Goal: Information Seeking & Learning: Learn about a topic

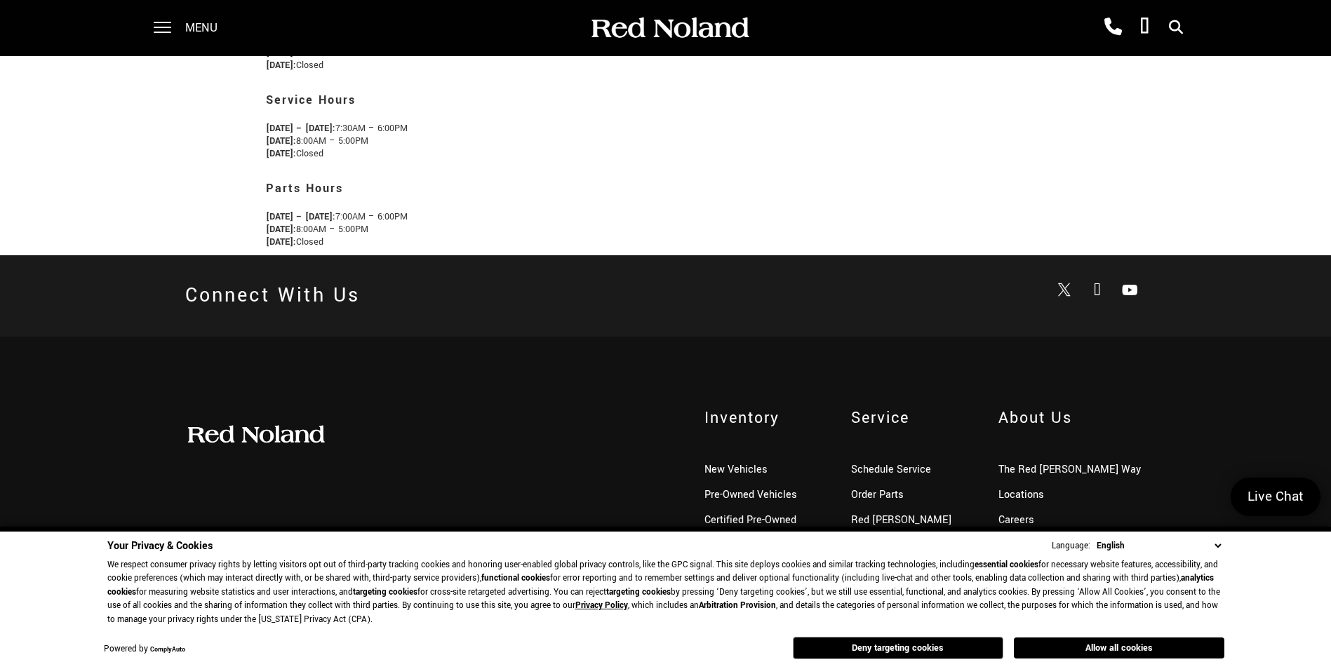
scroll to position [451, 0]
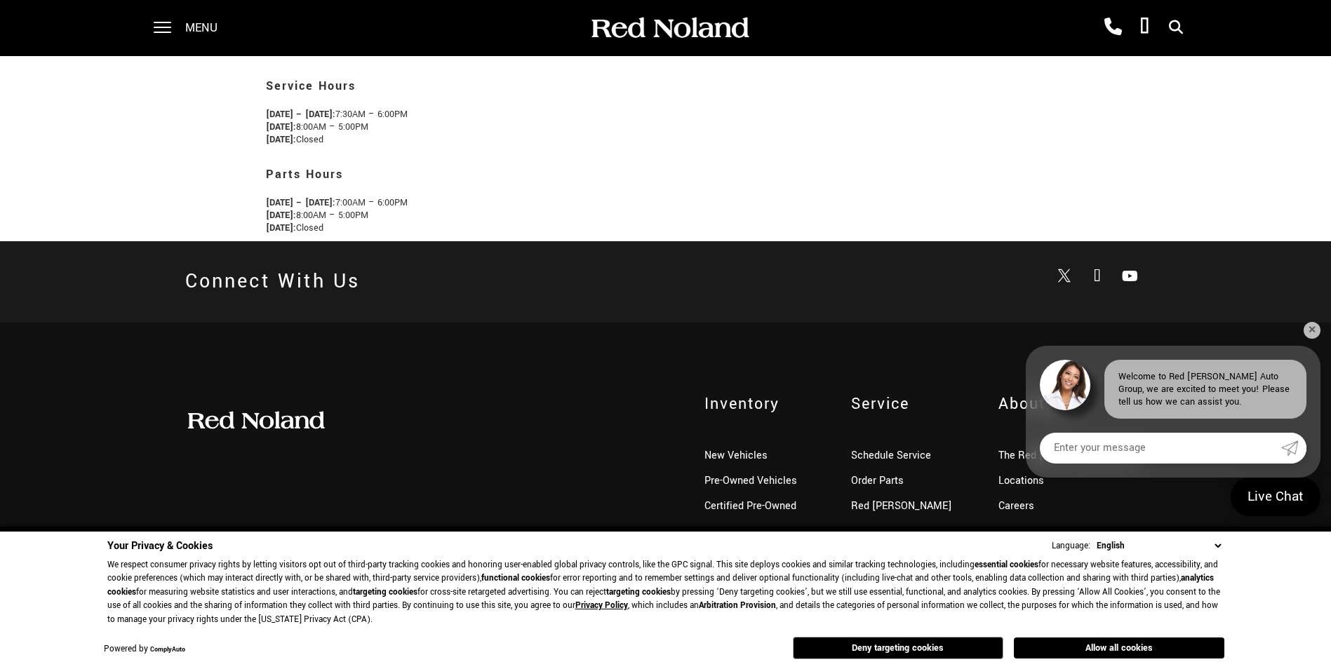
click at [1315, 340] on div "Inventory New Vehicles Pre-Owned Vehicles Certified Pre-Owned Service Schedule …" at bounding box center [665, 494] width 1331 height 342
click at [1308, 326] on link "✕" at bounding box center [1311, 330] width 17 height 17
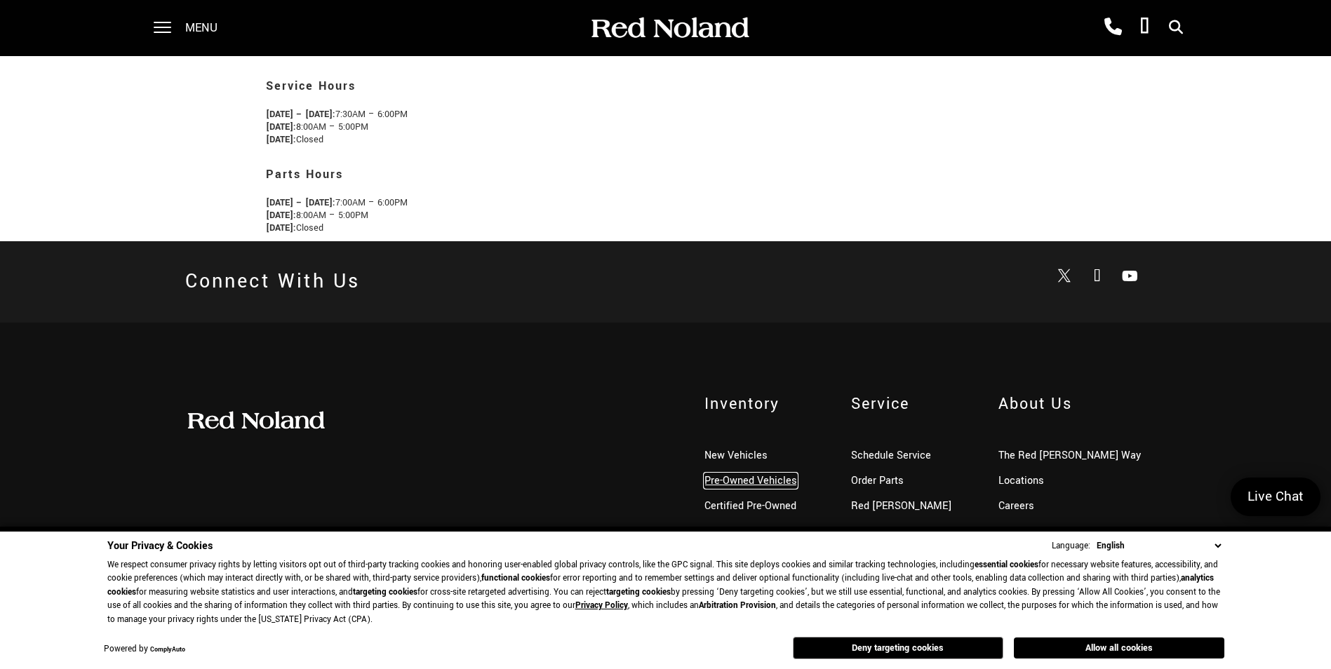
click at [750, 479] on link "Pre-Owned Vehicles" at bounding box center [750, 481] width 93 height 15
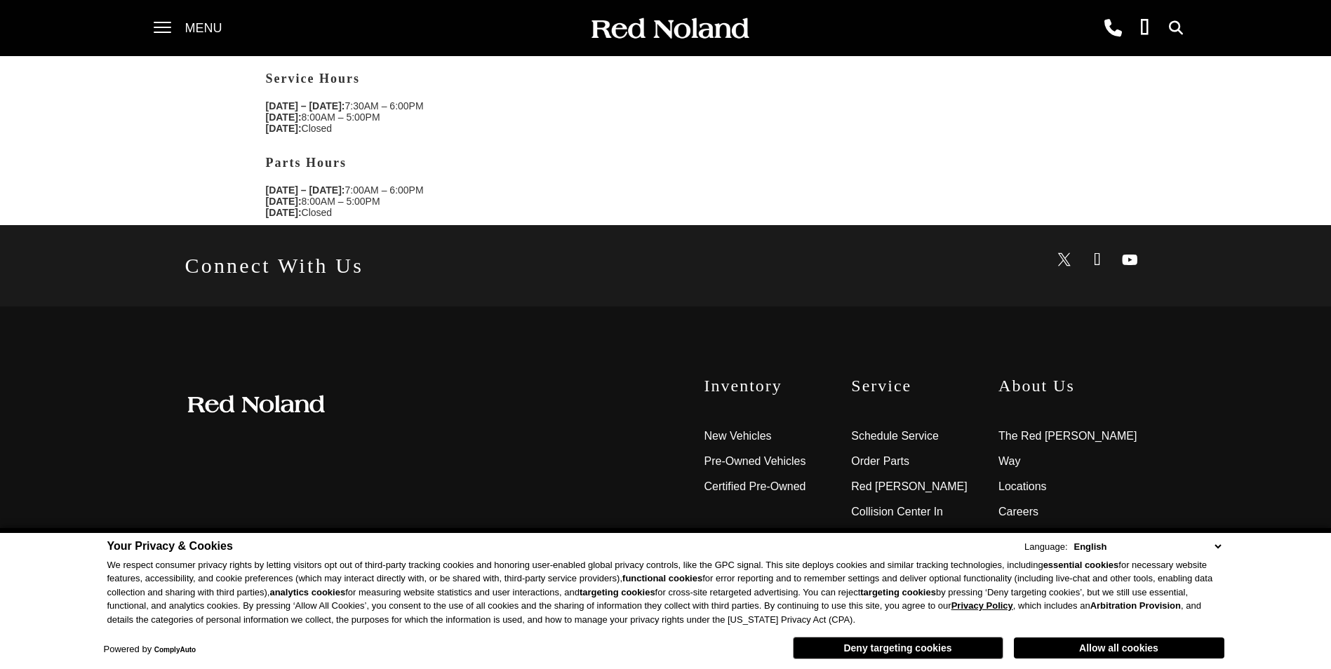
scroll to position [443, 0]
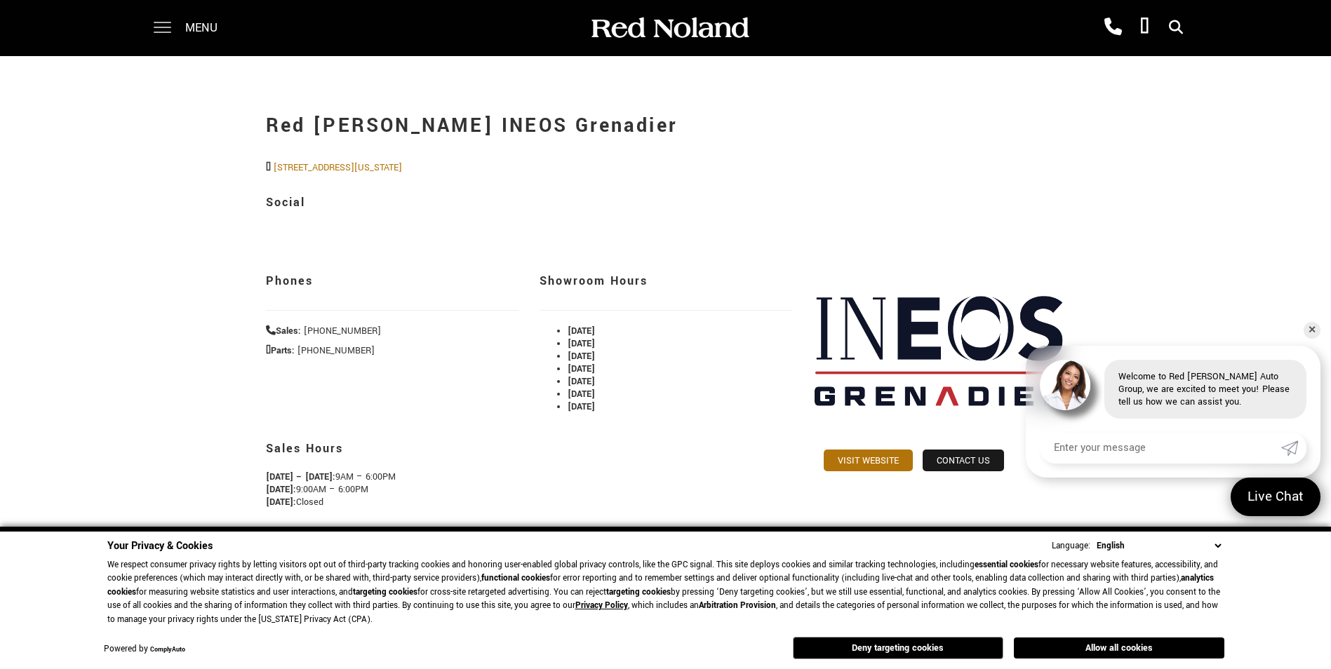
click at [161, 22] on span at bounding box center [163, 22] width 18 height 1
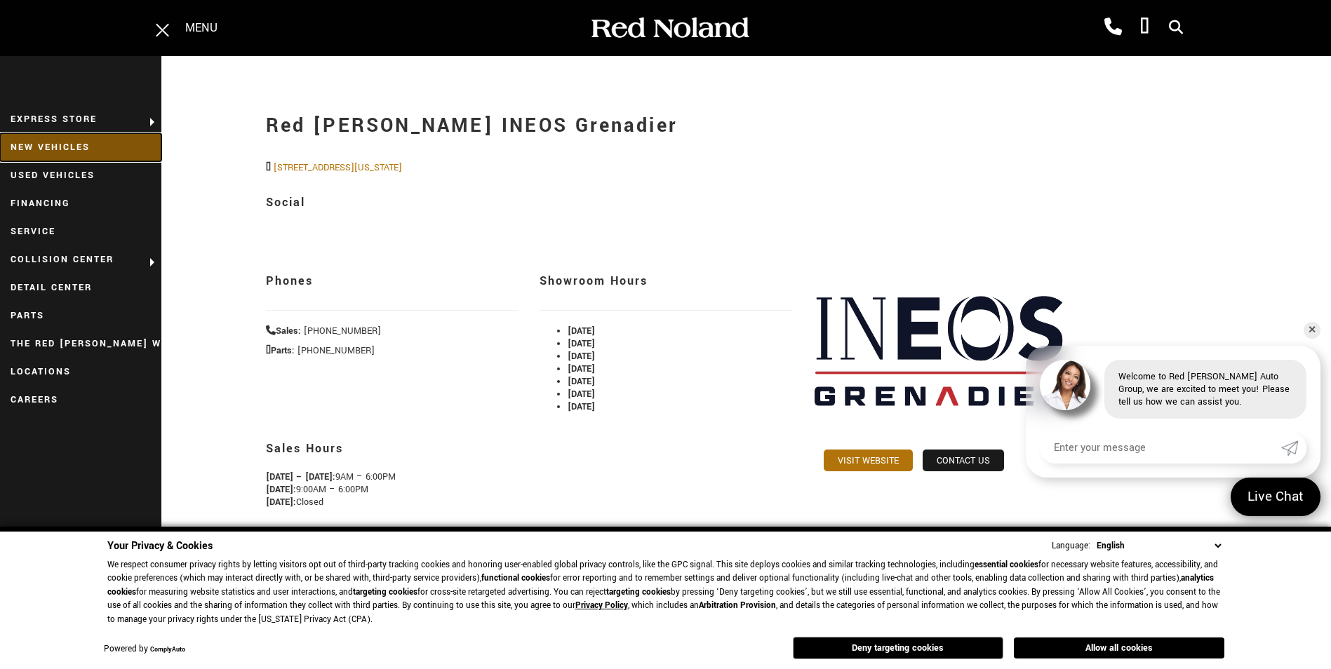
click at [54, 148] on link "New Vehicles" at bounding box center [80, 147] width 161 height 28
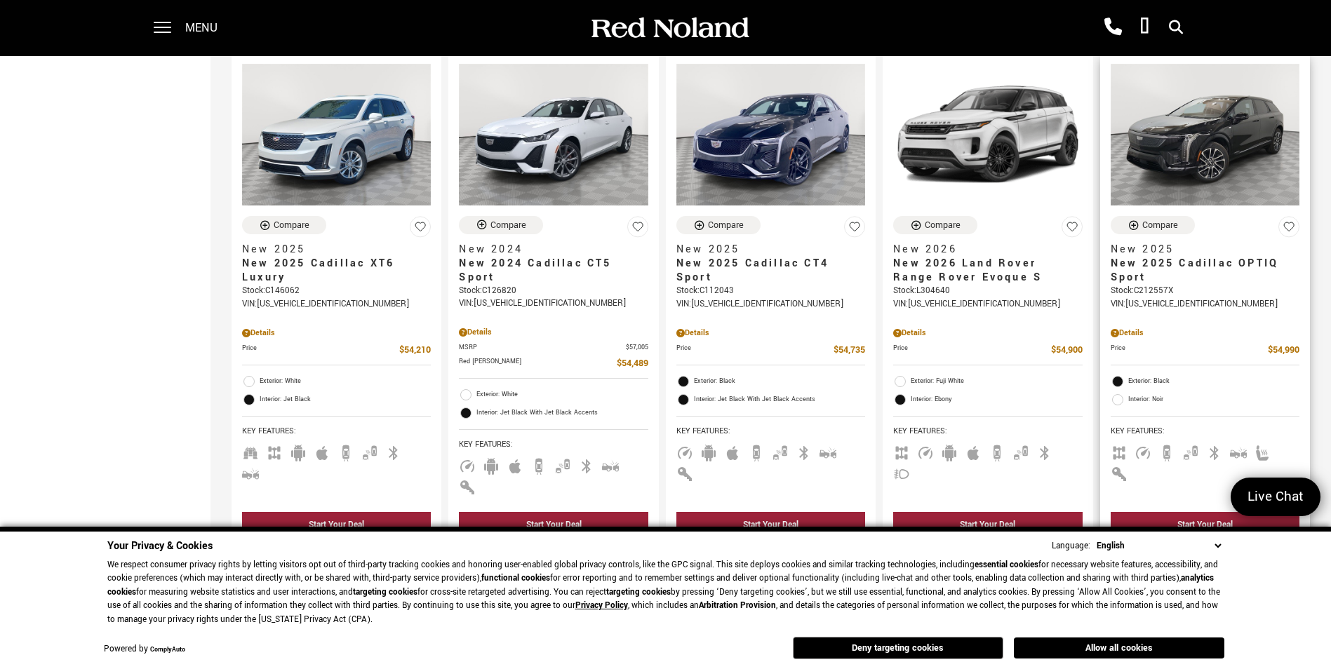
scroll to position [2034, 0]
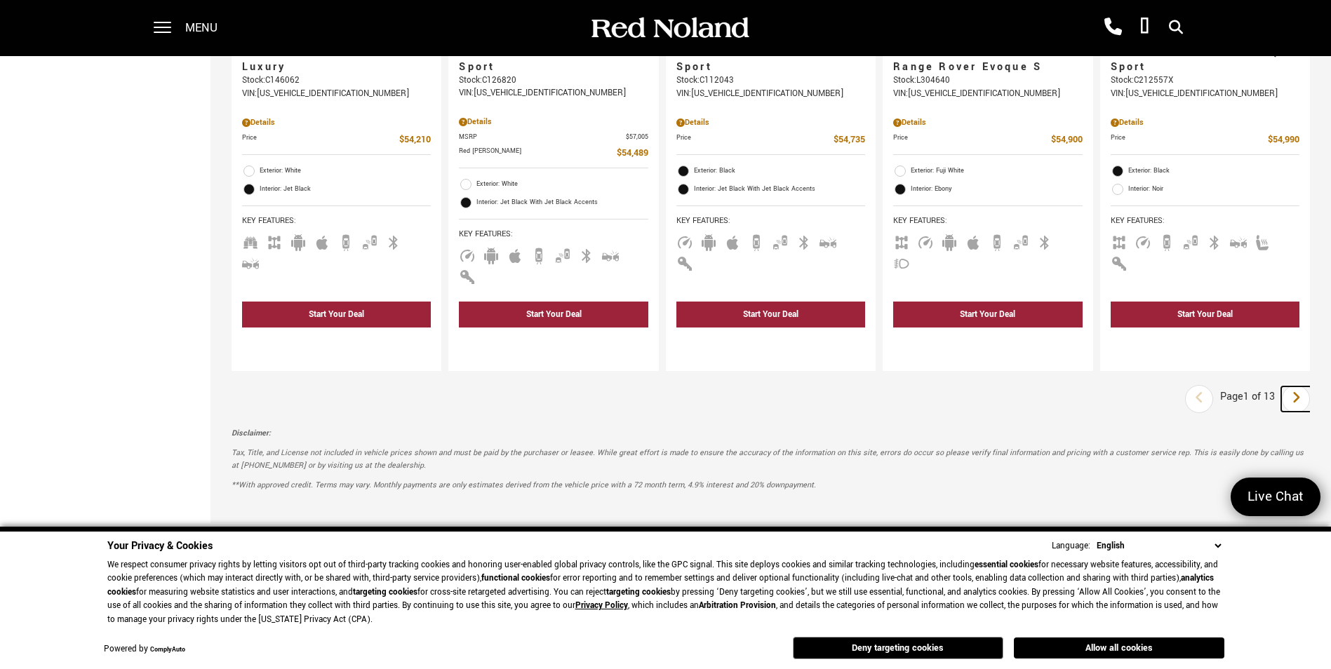
click at [1301, 387] on icon "next page" at bounding box center [1296, 398] width 9 height 22
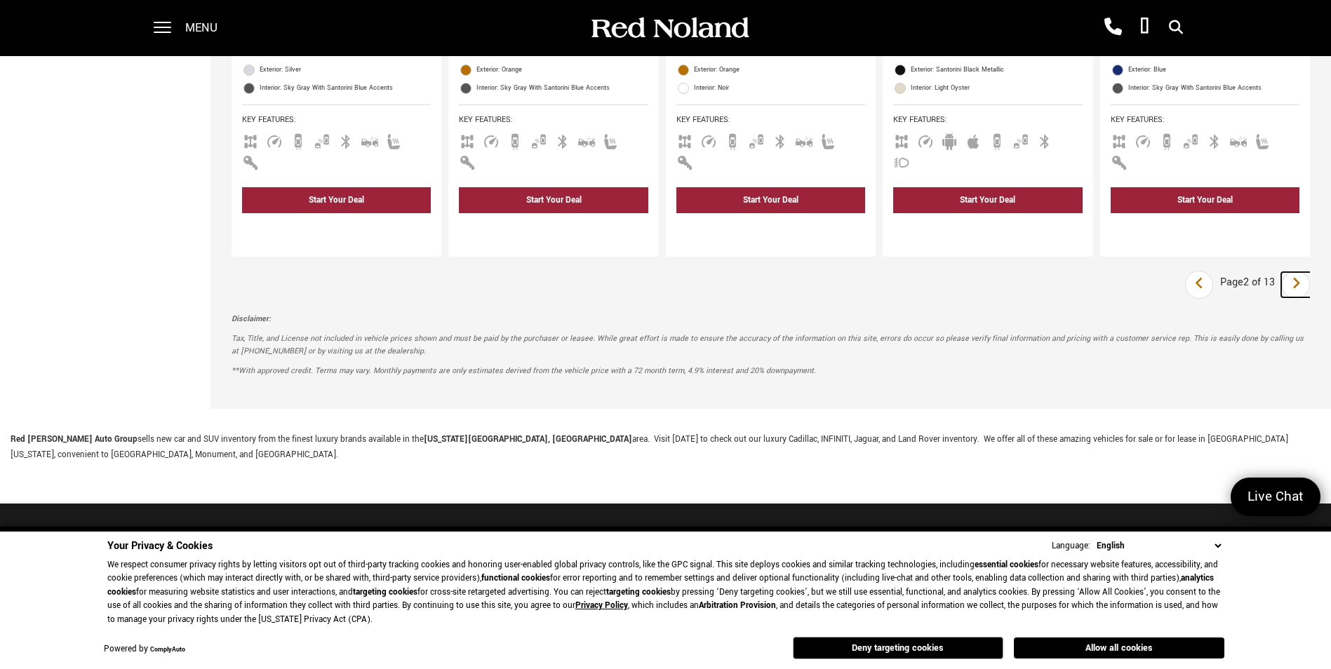
scroll to position [1933, 0]
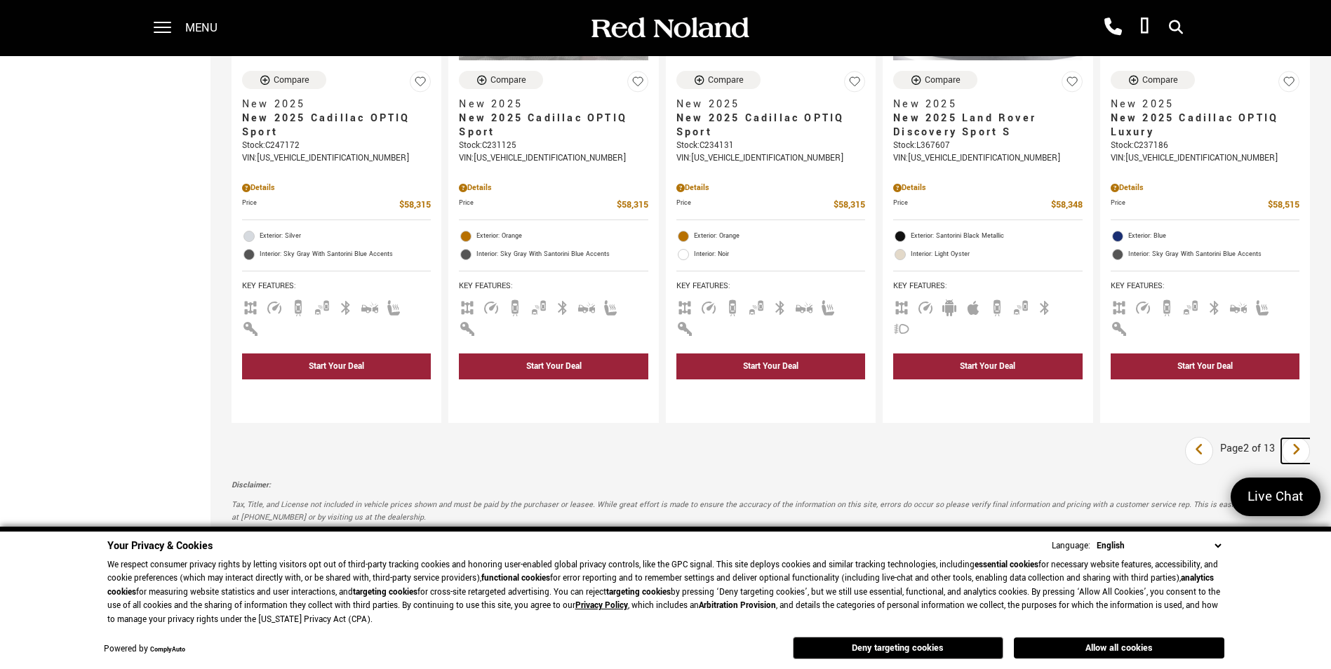
click at [1301, 438] on icon "next page" at bounding box center [1296, 449] width 9 height 22
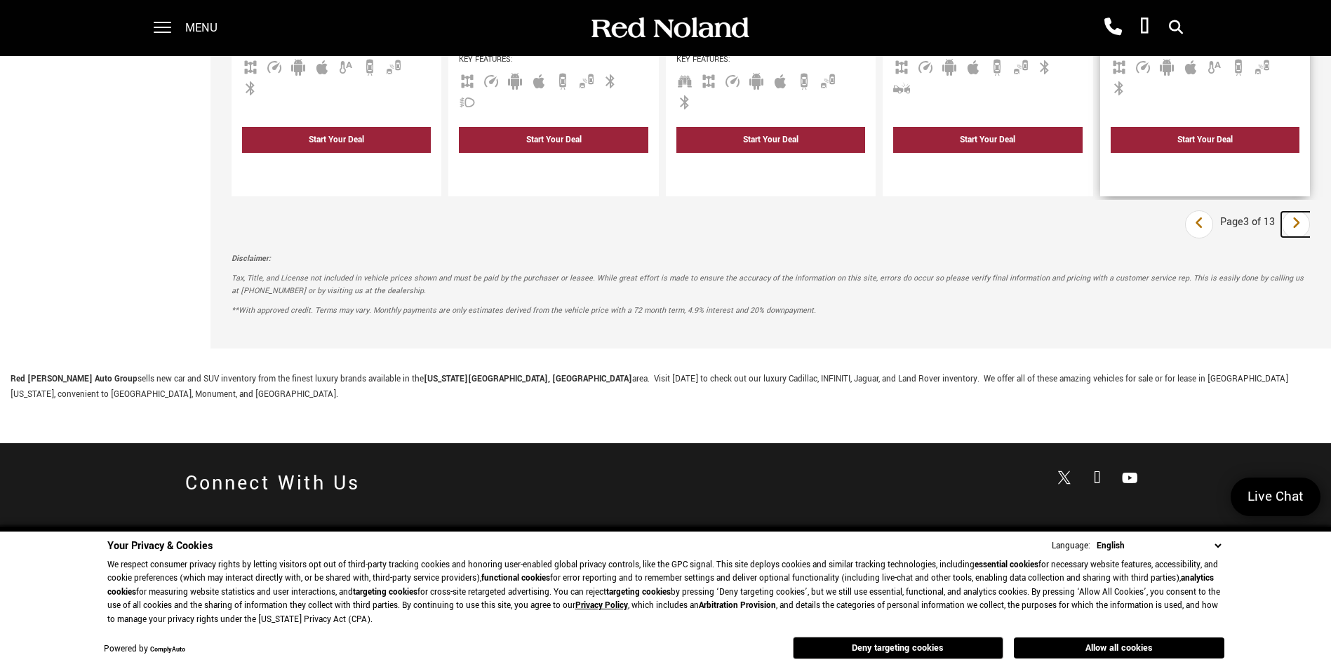
scroll to position [1933, 0]
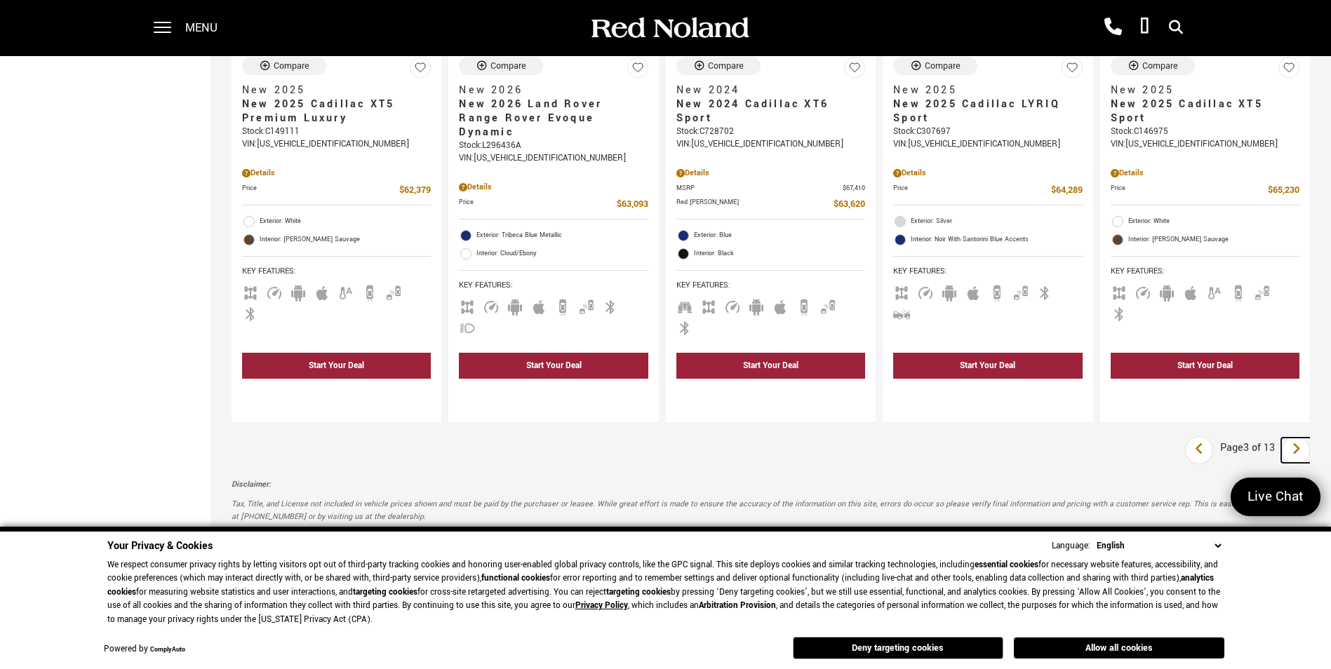
click at [1301, 438] on icon "next page" at bounding box center [1296, 449] width 9 height 22
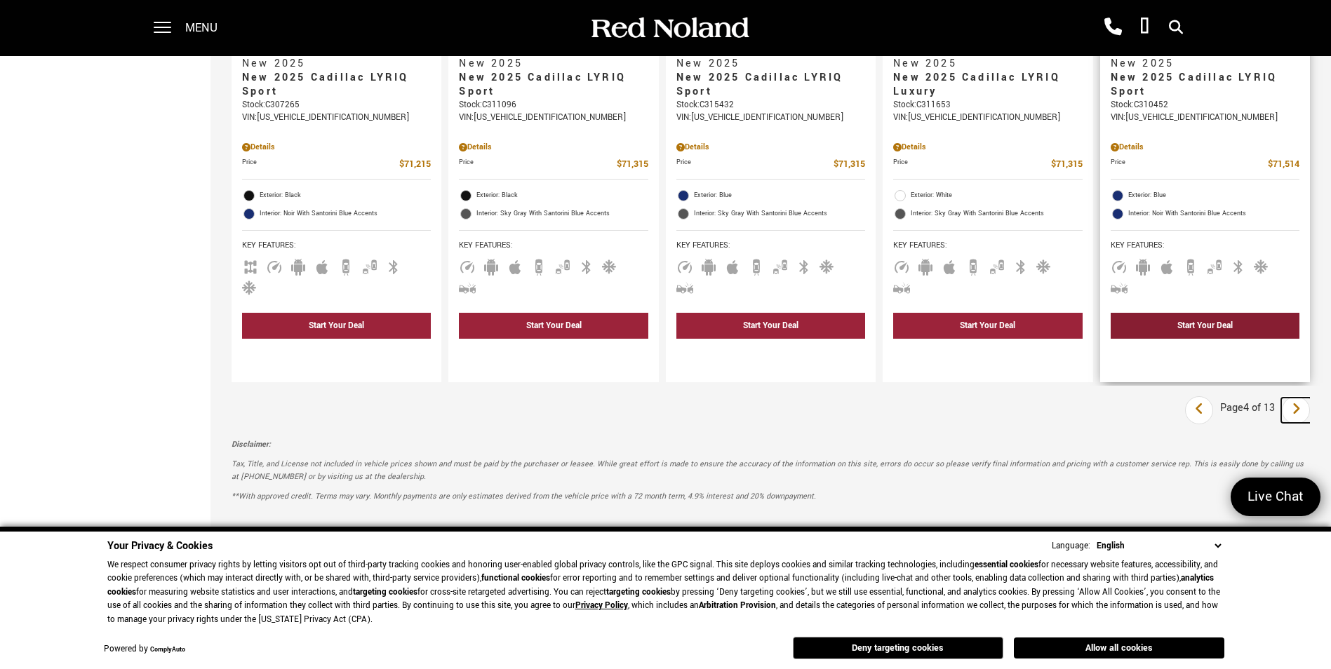
scroll to position [2105, 0]
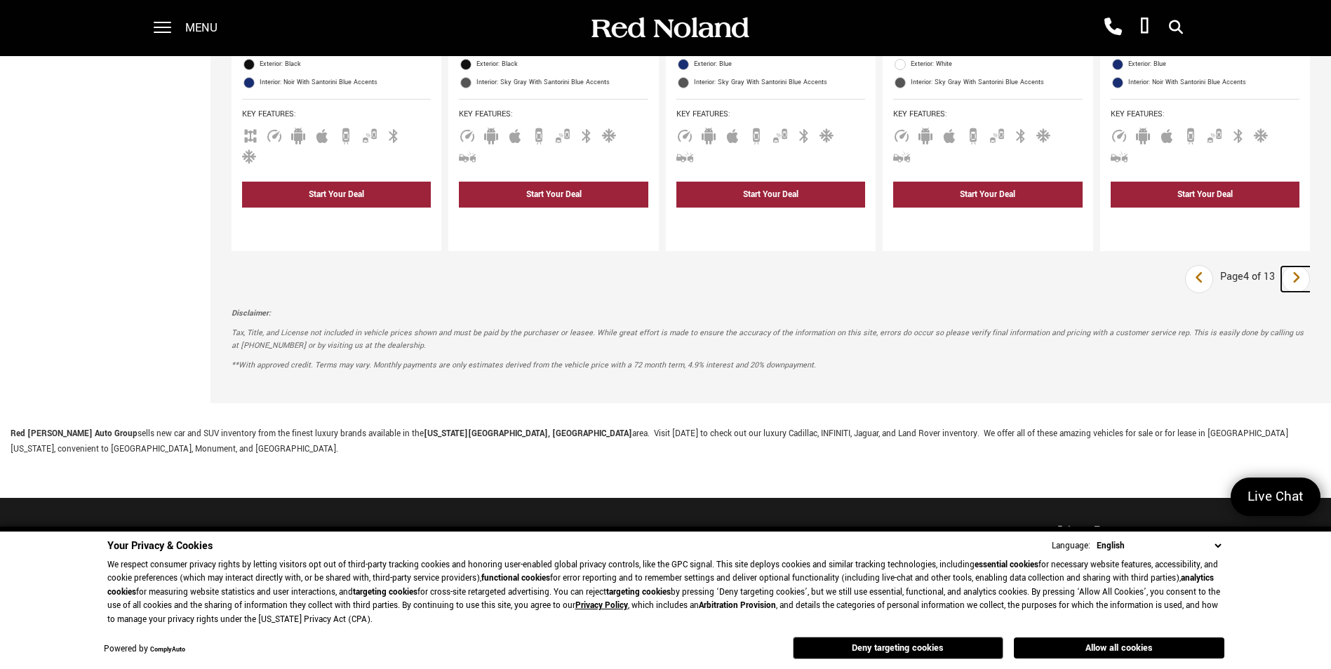
click at [1301, 267] on icon "next page" at bounding box center [1296, 278] width 9 height 22
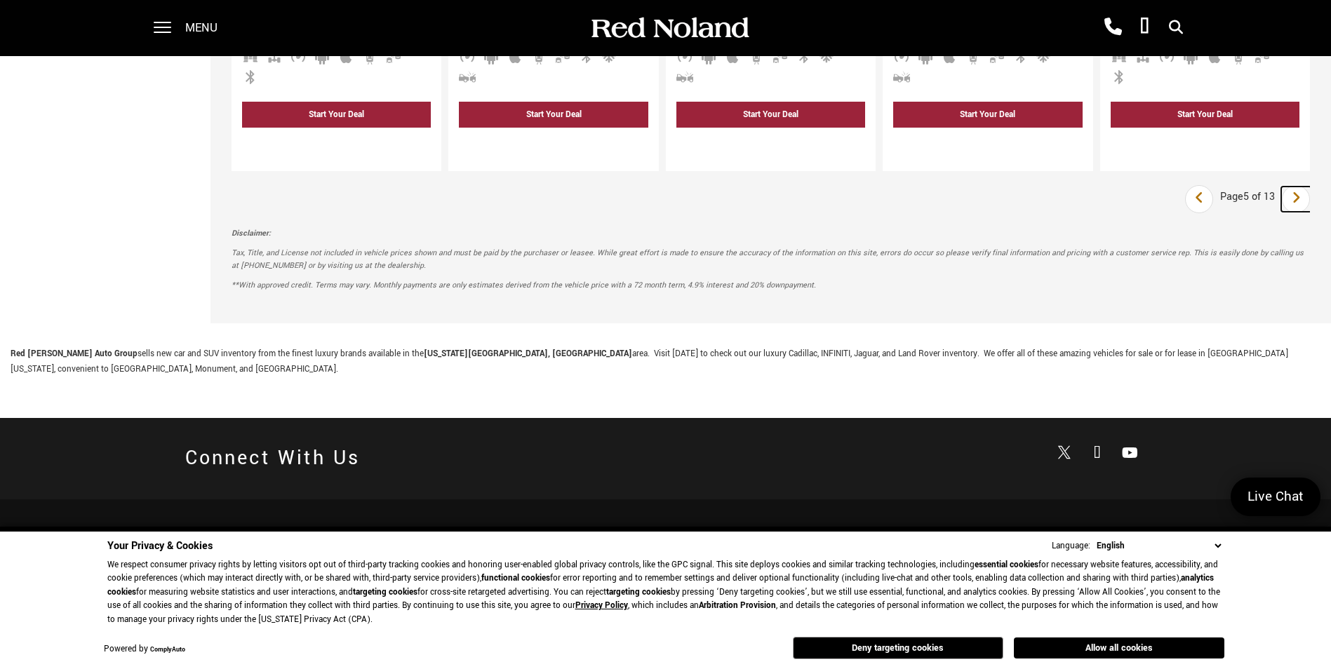
scroll to position [1964, 0]
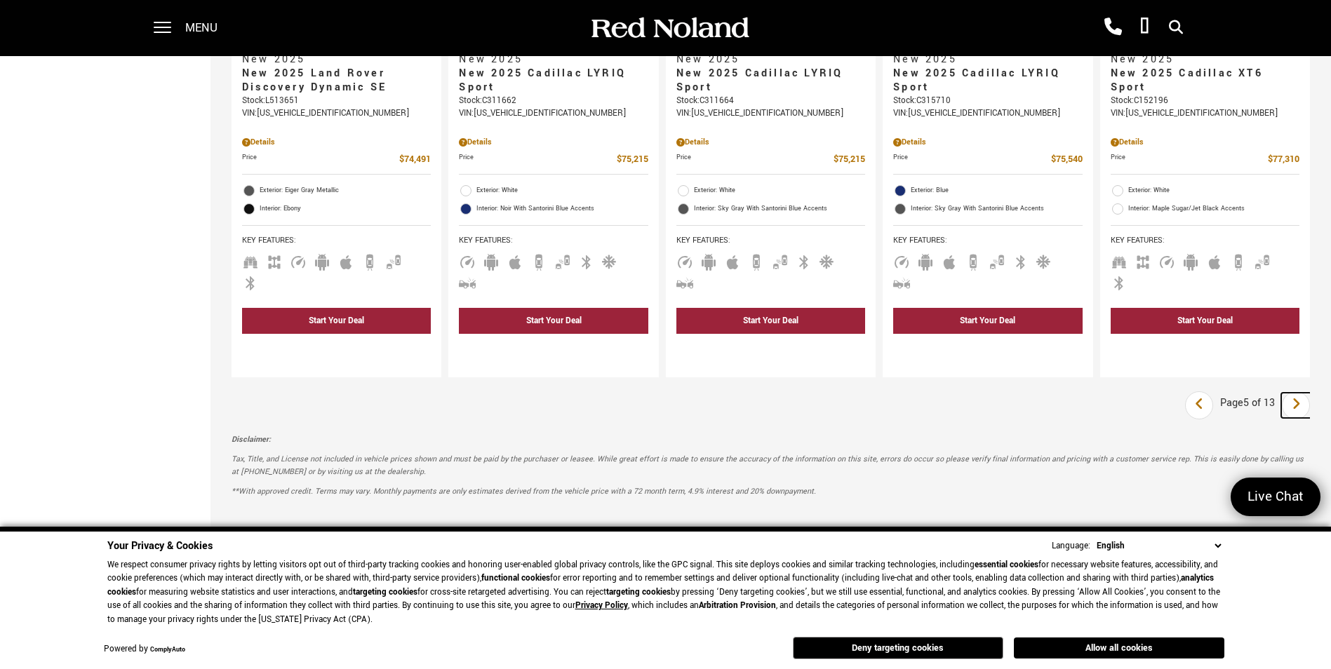
click at [1301, 393] on icon "next page" at bounding box center [1296, 404] width 9 height 22
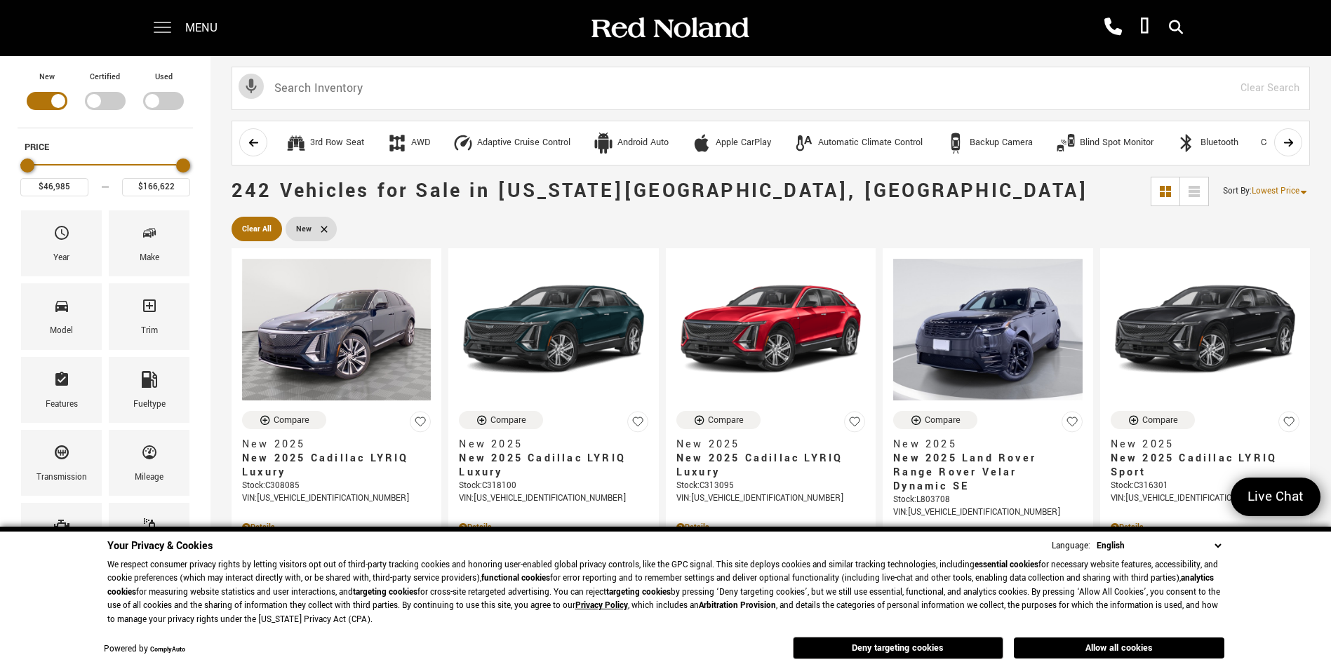
click at [159, 29] on span at bounding box center [163, 28] width 18 height 56
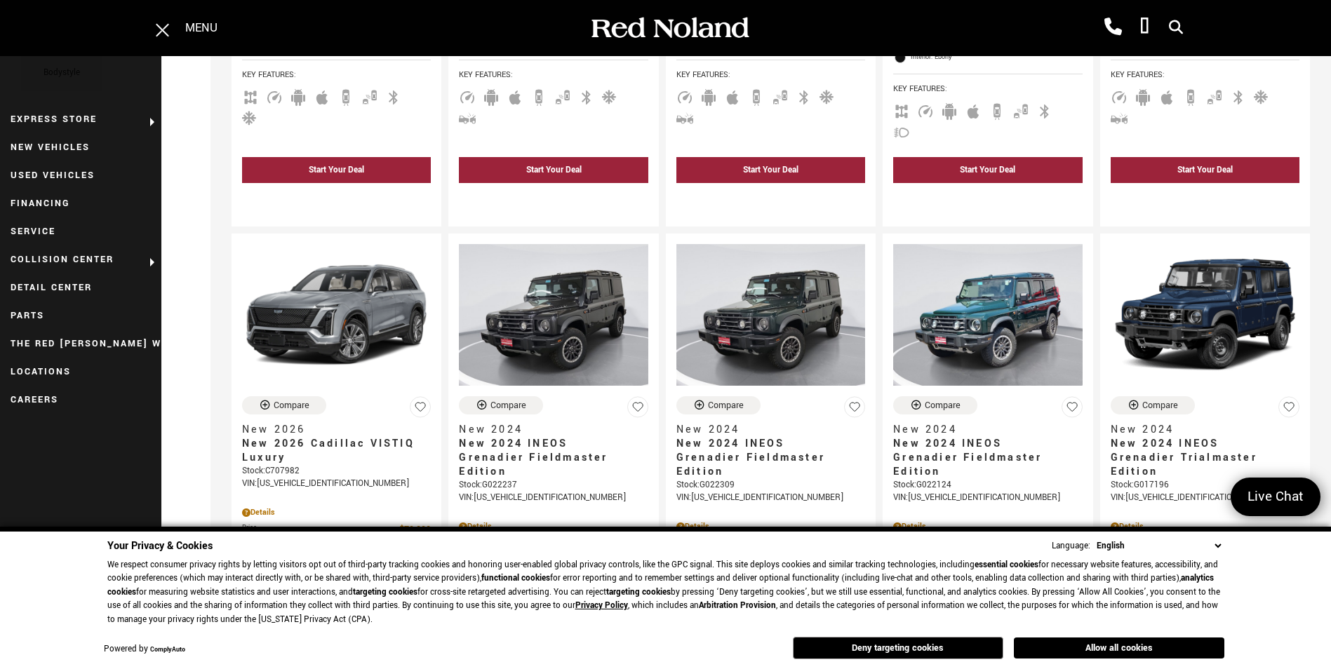
scroll to position [561, 0]
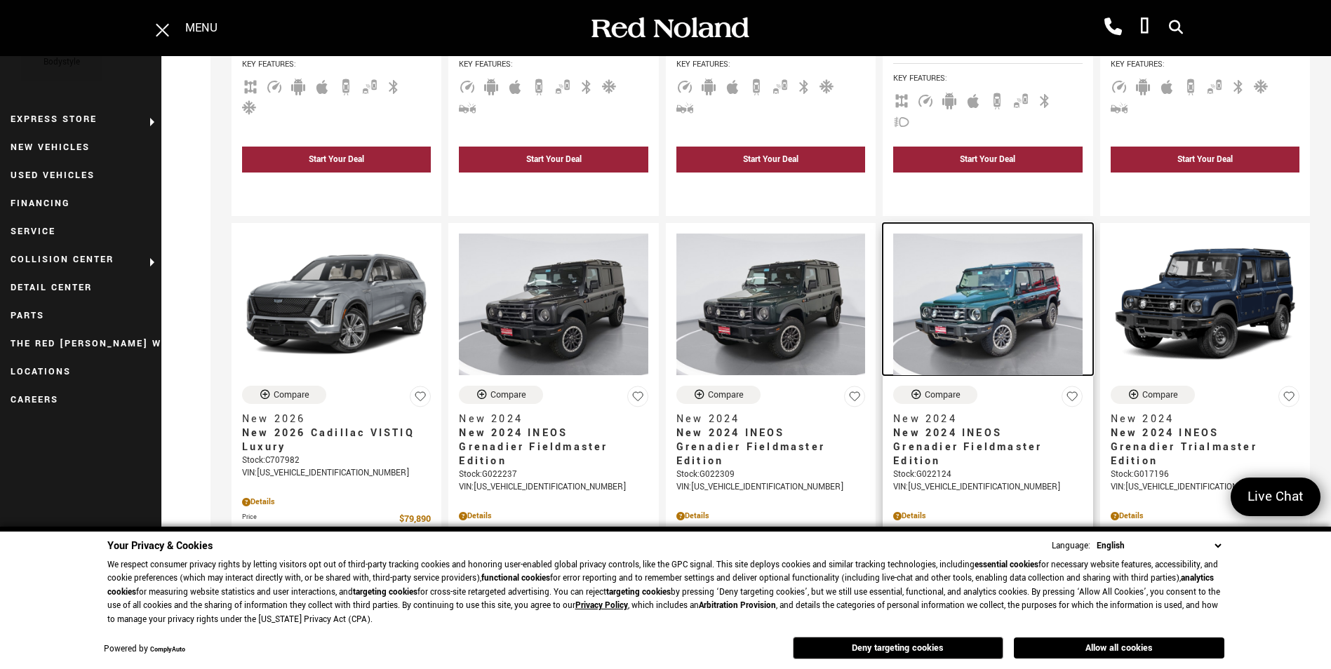
click at [969, 274] on img at bounding box center [987, 305] width 189 height 142
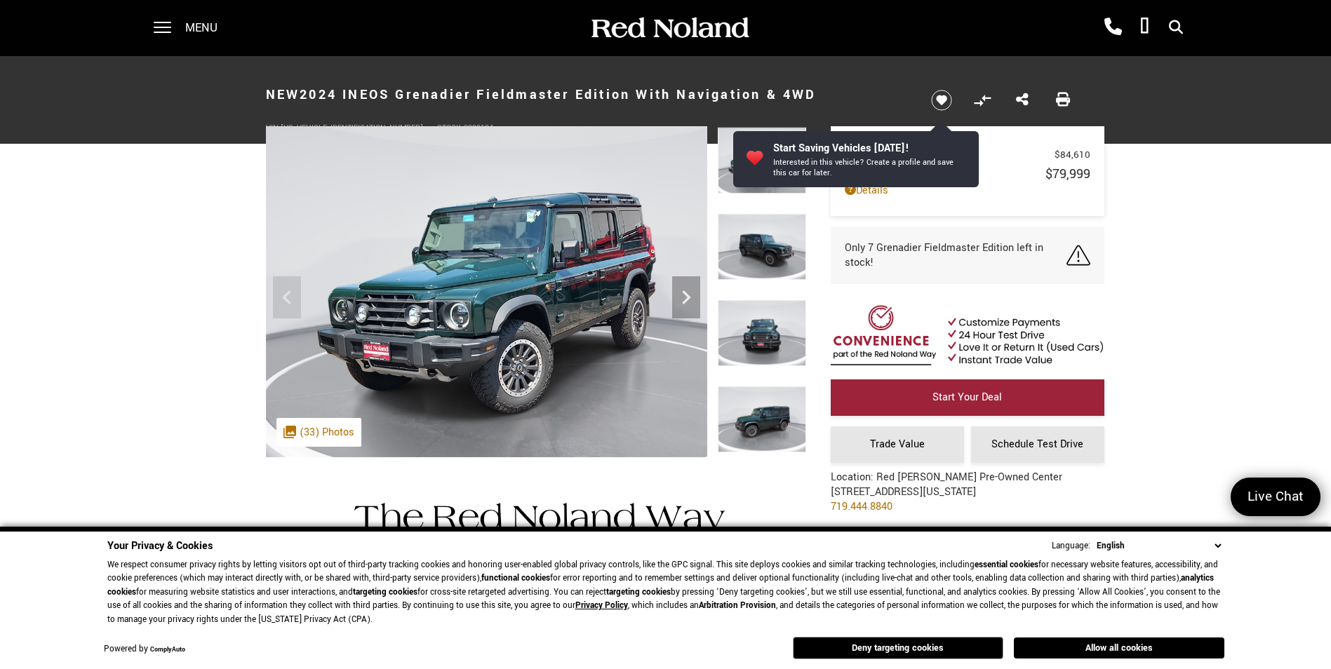
click at [756, 256] on img at bounding box center [762, 246] width 88 height 67
click at [754, 255] on img at bounding box center [762, 246] width 88 height 67
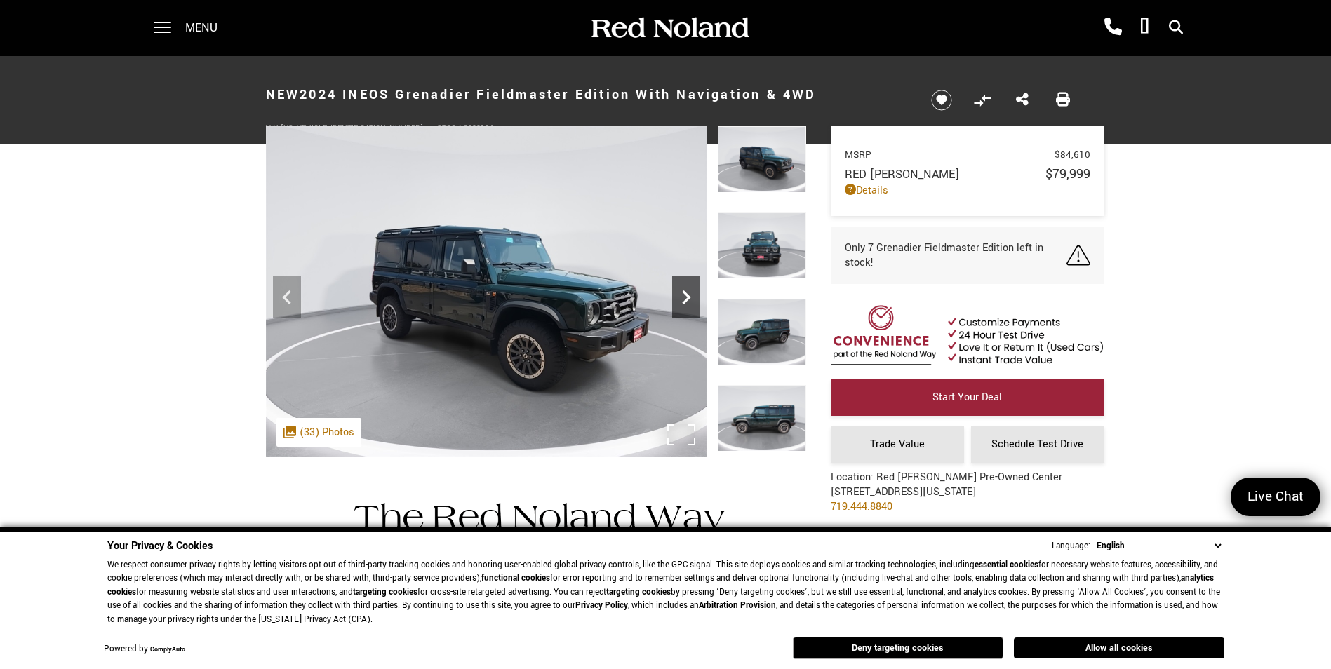
click at [678, 307] on icon "Next" at bounding box center [686, 297] width 28 height 28
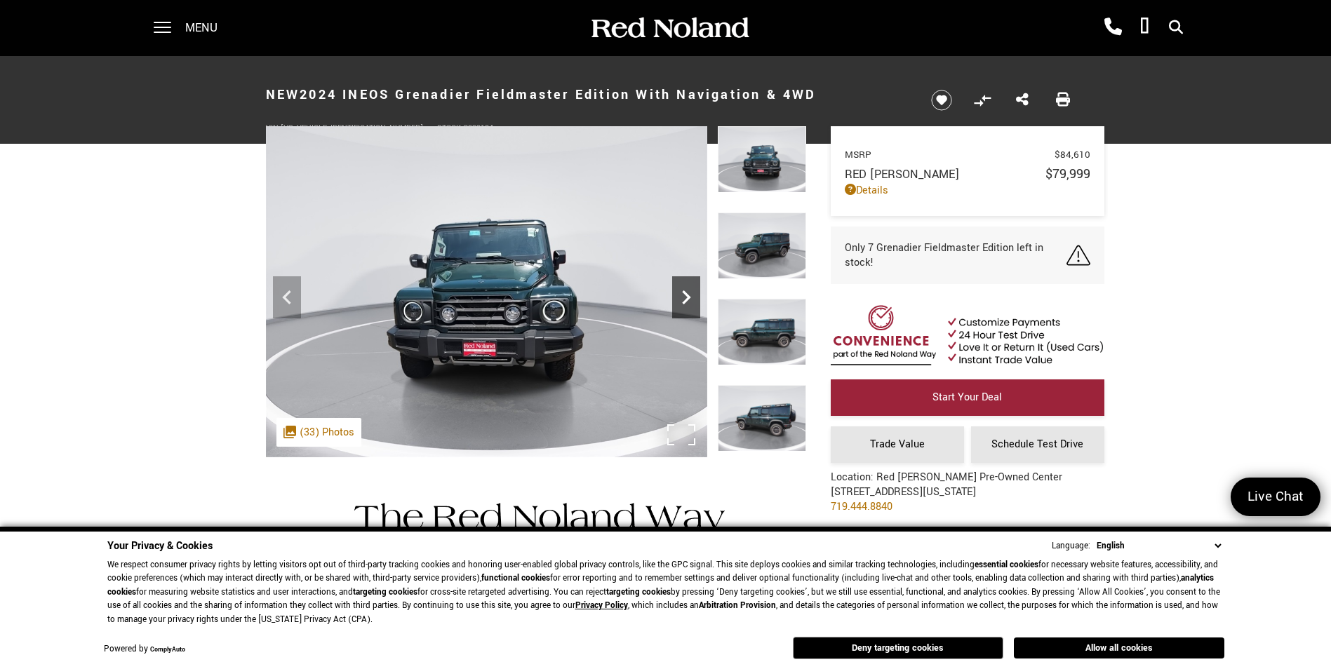
click at [678, 307] on icon "Next" at bounding box center [686, 297] width 28 height 28
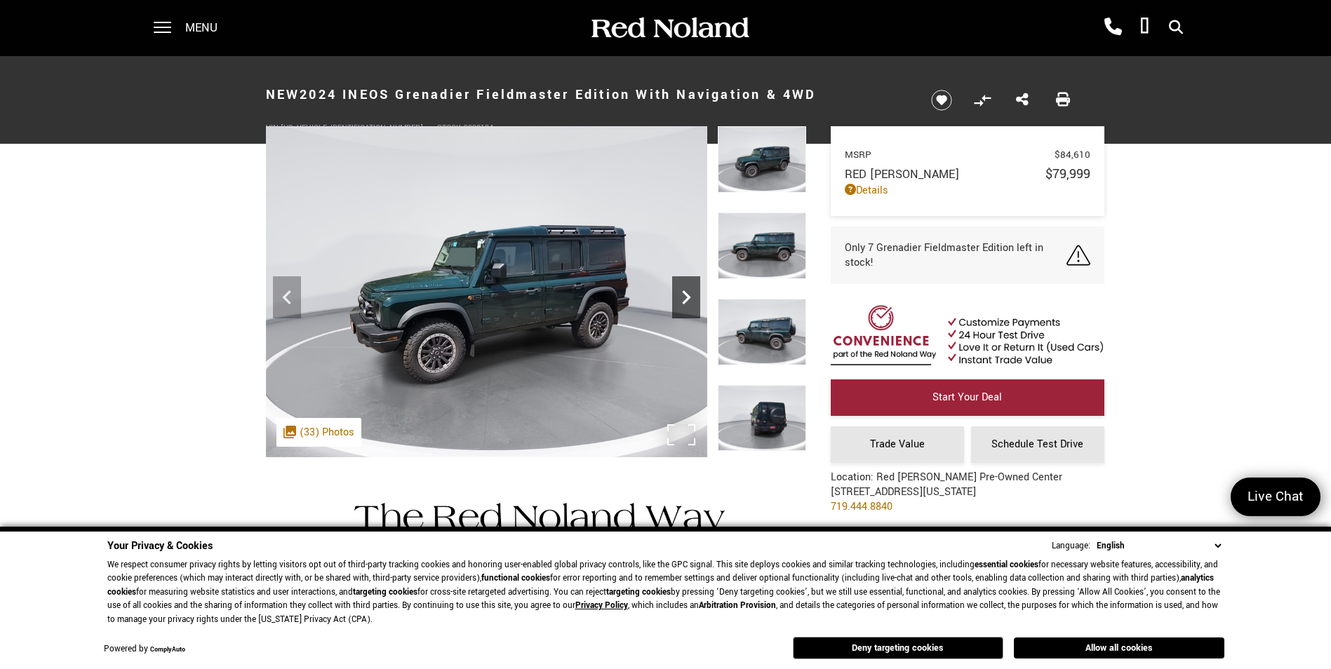
click at [678, 307] on icon "Next" at bounding box center [686, 297] width 28 height 28
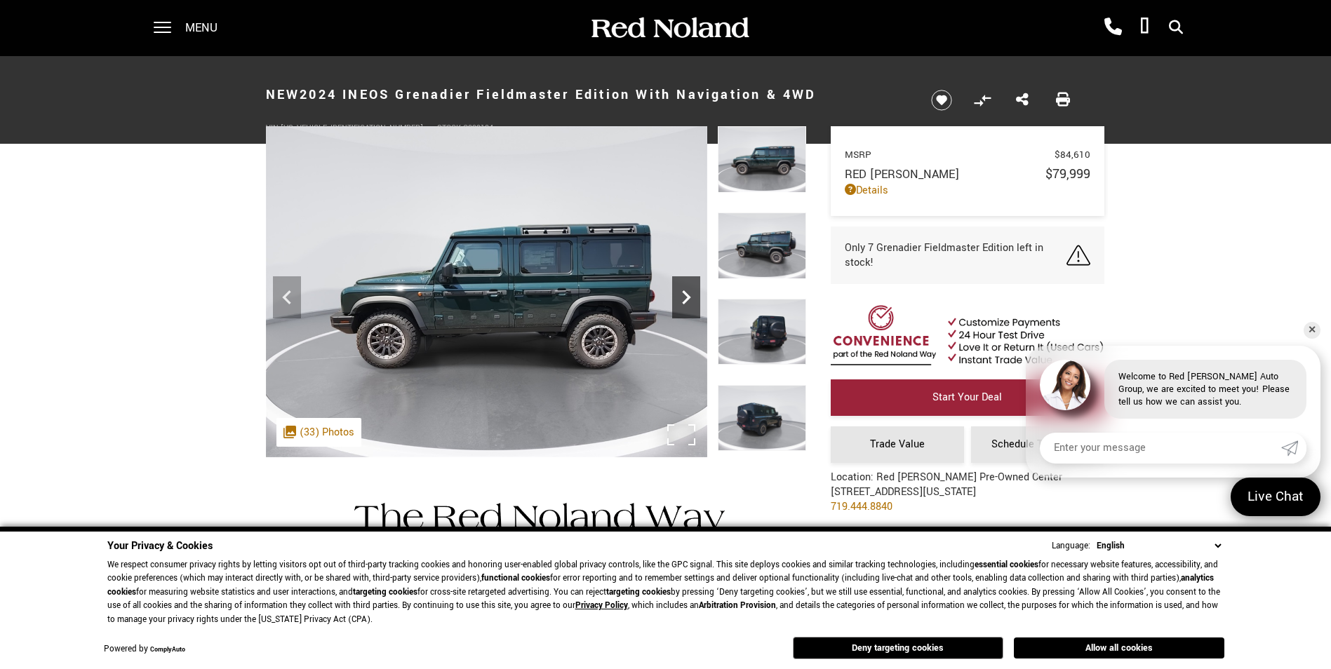
click at [678, 307] on icon "Next" at bounding box center [686, 297] width 28 height 28
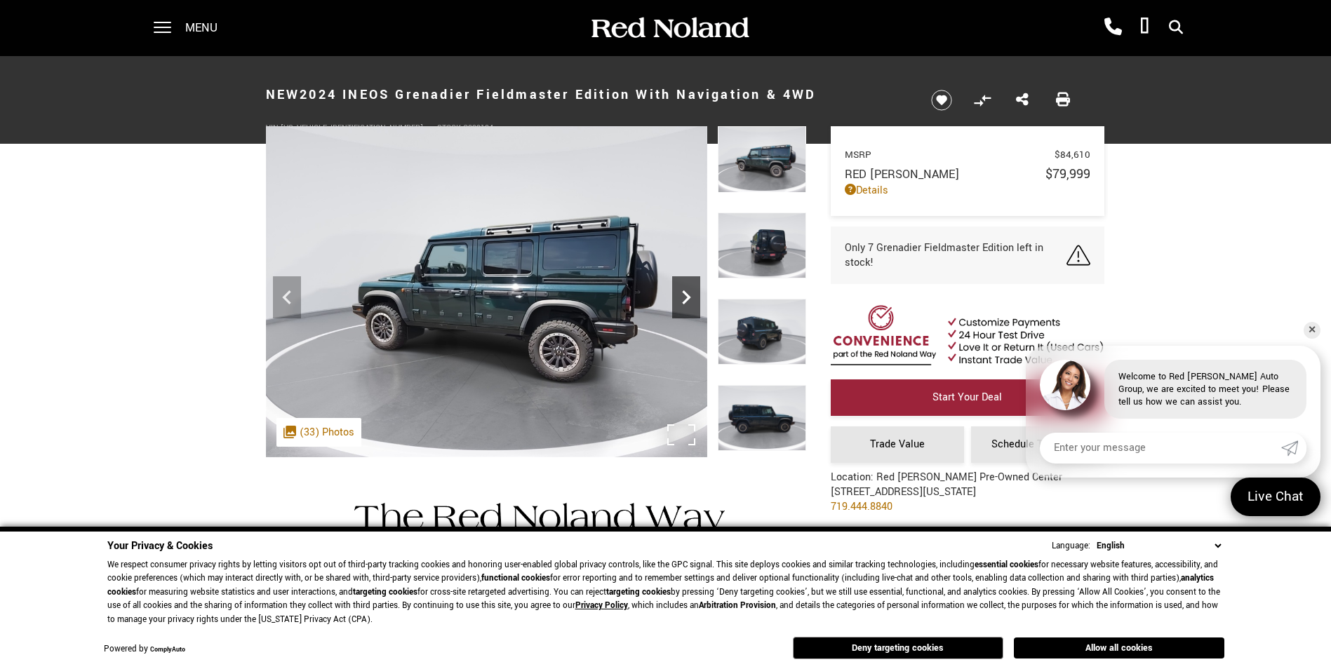
click at [678, 307] on icon "Next" at bounding box center [686, 297] width 28 height 28
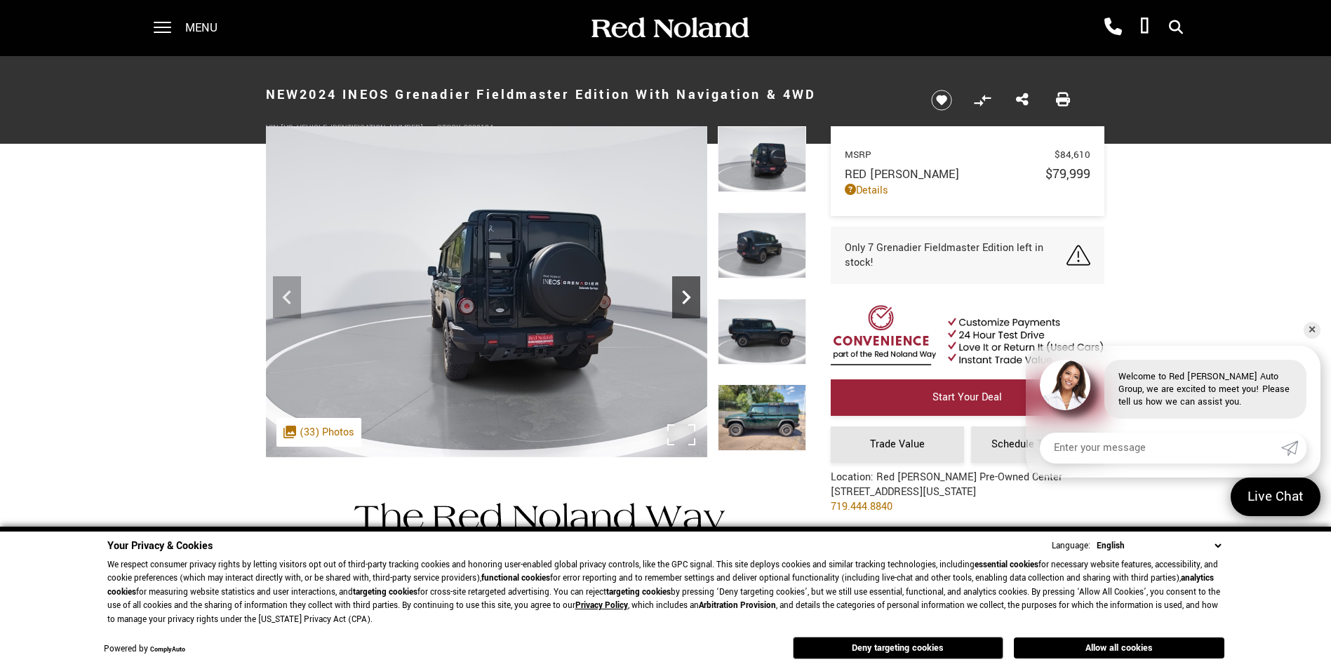
click at [678, 307] on icon "Next" at bounding box center [686, 297] width 28 height 28
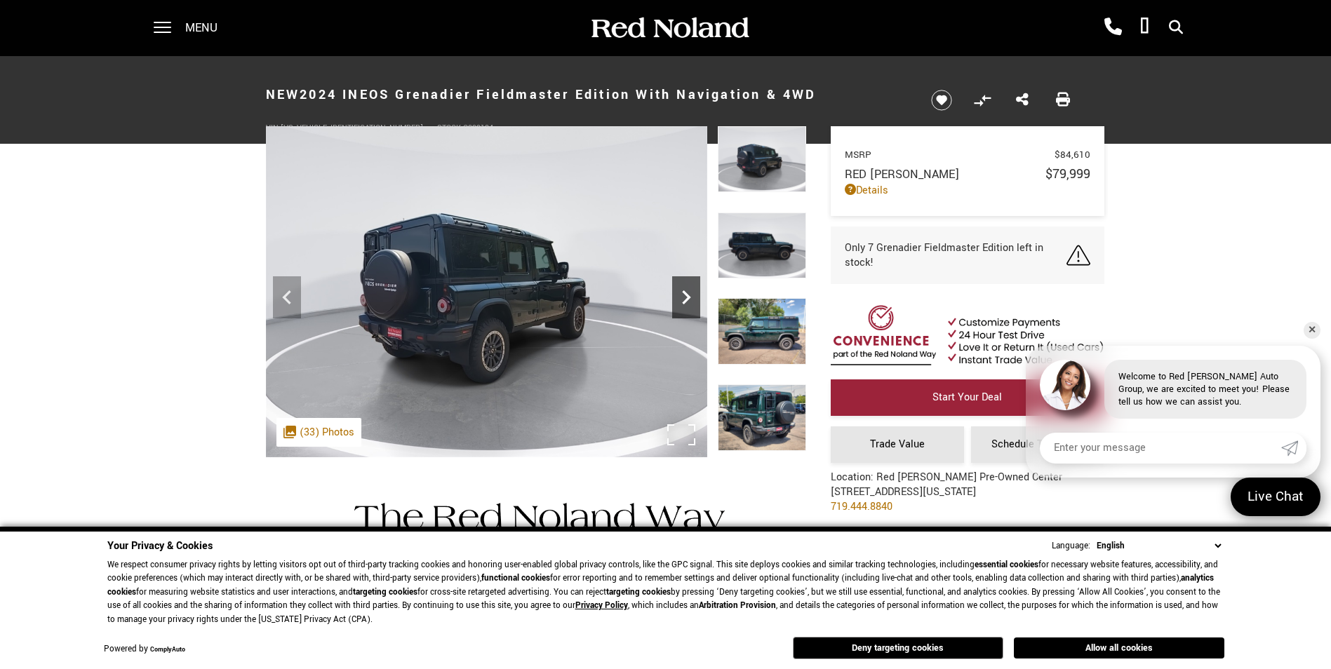
click at [678, 307] on icon "Next" at bounding box center [686, 297] width 28 height 28
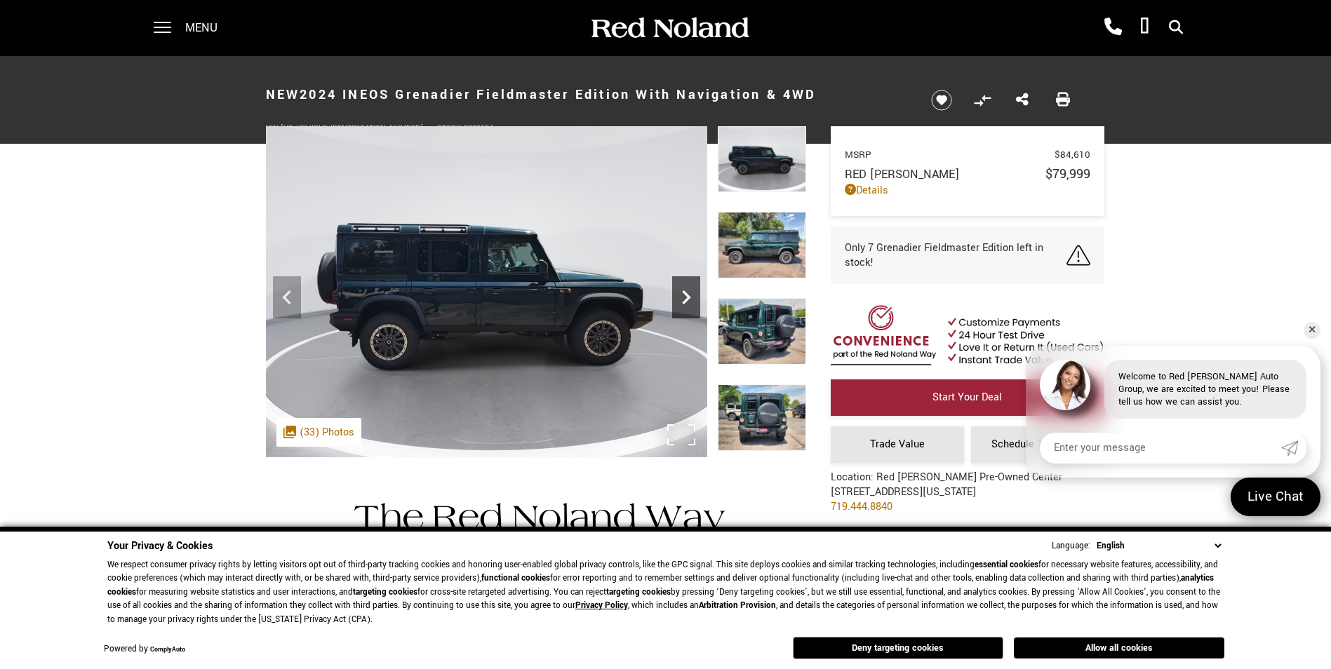
click at [679, 307] on icon "Next" at bounding box center [686, 297] width 28 height 28
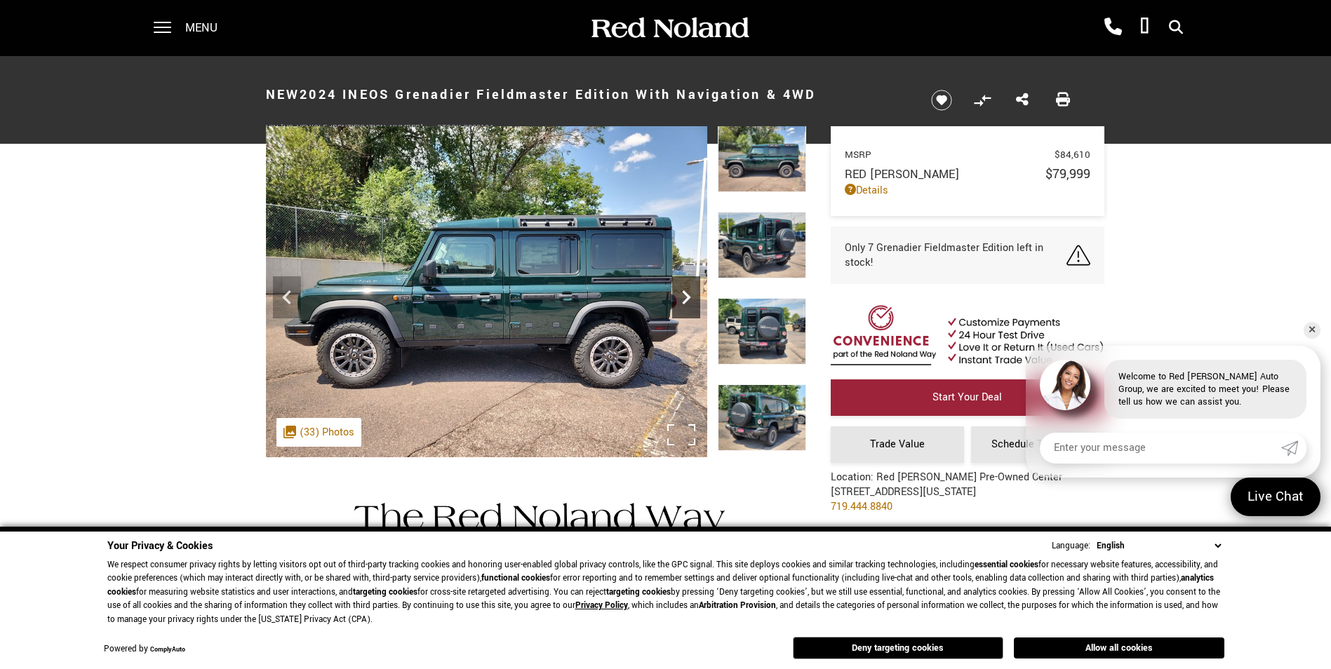
click at [679, 307] on icon "Next" at bounding box center [686, 297] width 28 height 28
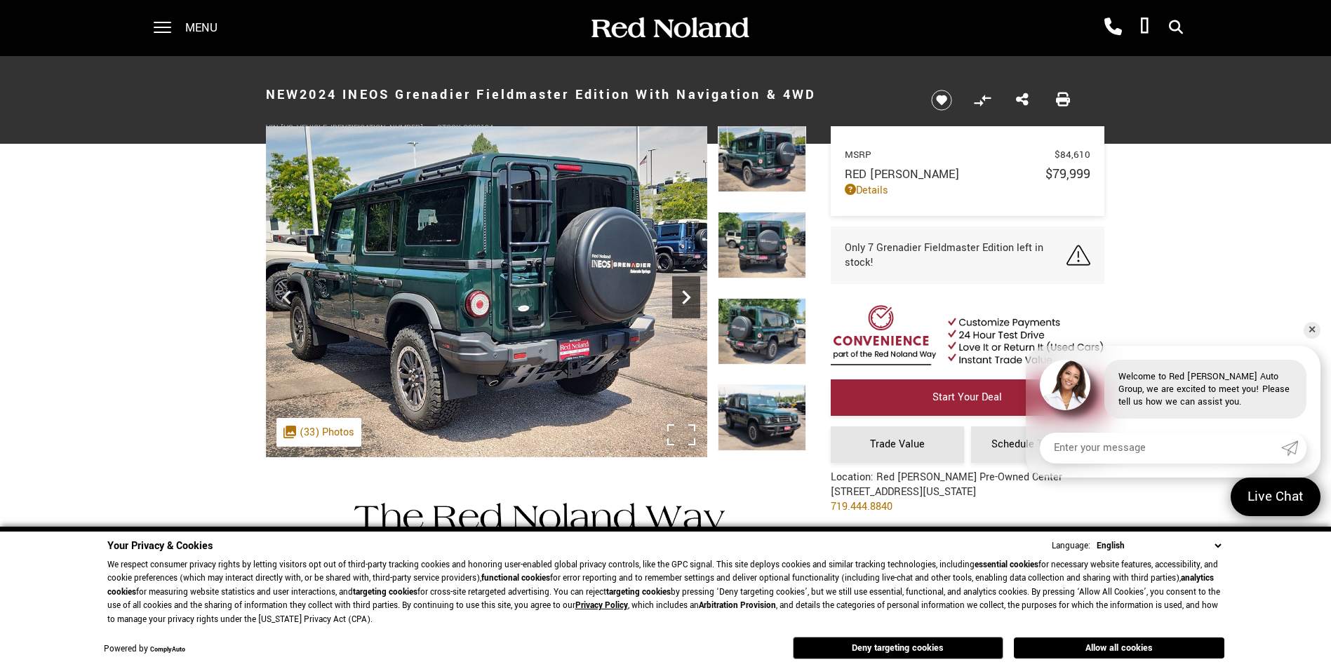
click at [679, 307] on icon "Next" at bounding box center [686, 297] width 28 height 28
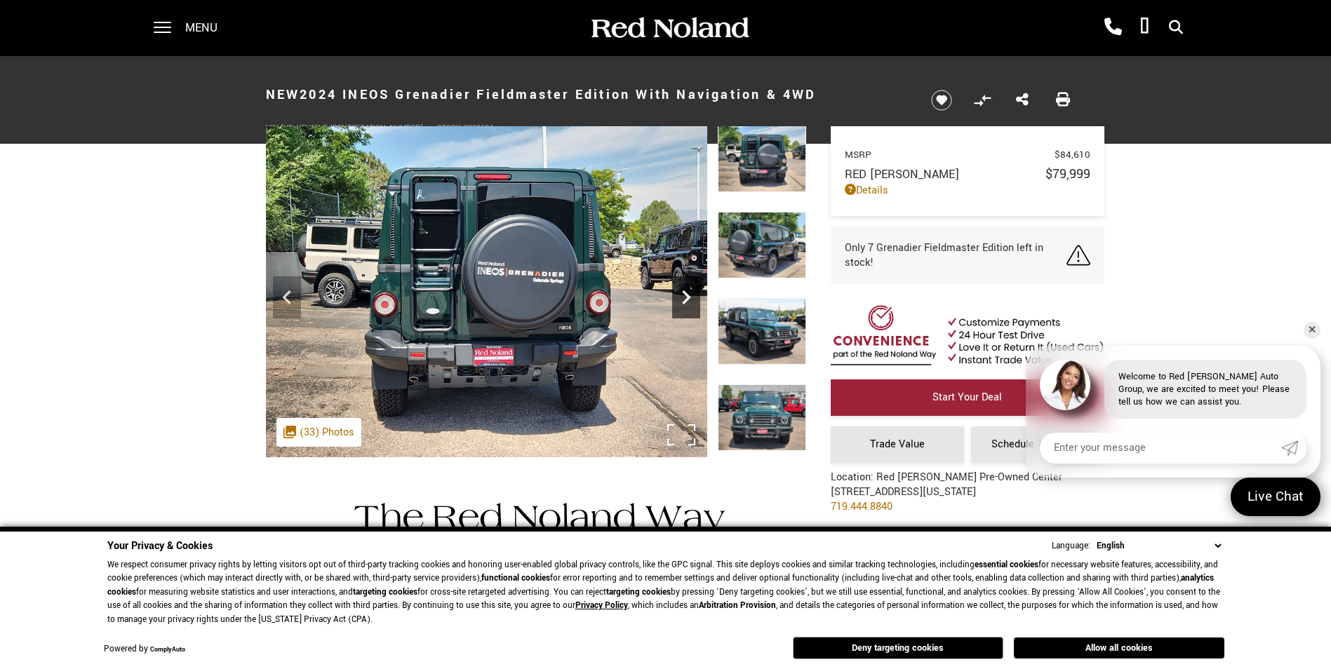
click at [679, 307] on icon "Next" at bounding box center [686, 297] width 28 height 28
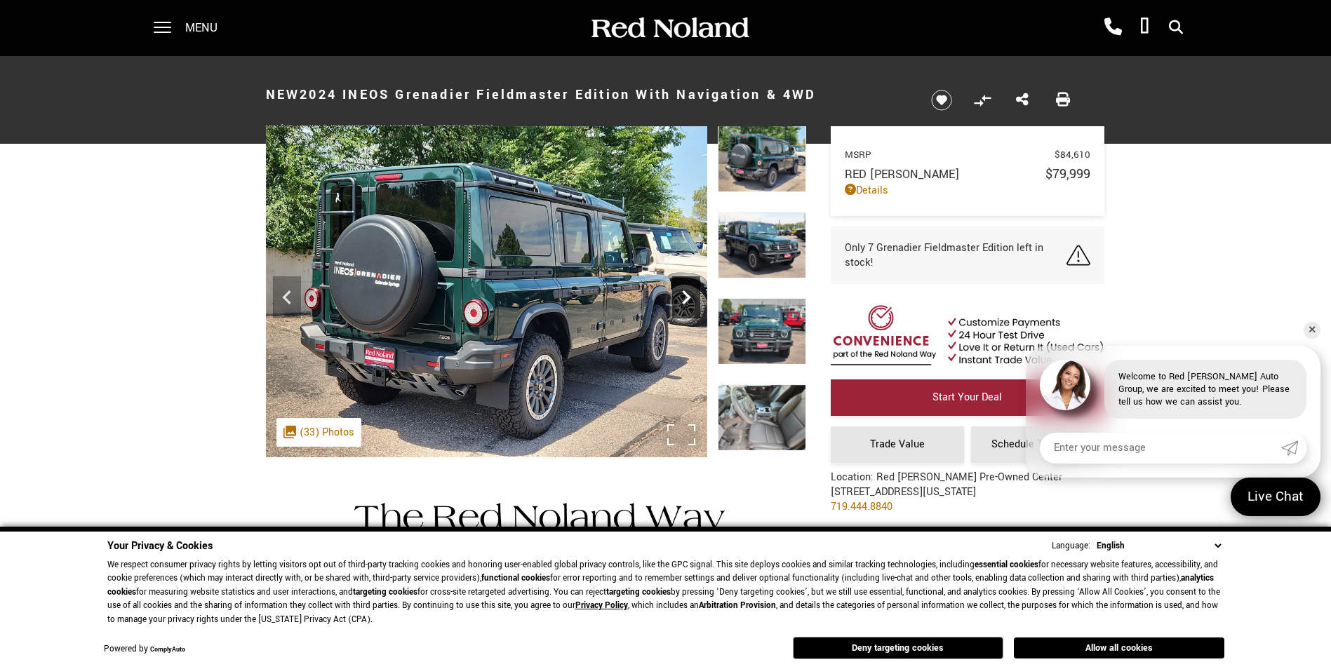
click at [679, 307] on icon "Next" at bounding box center [686, 297] width 28 height 28
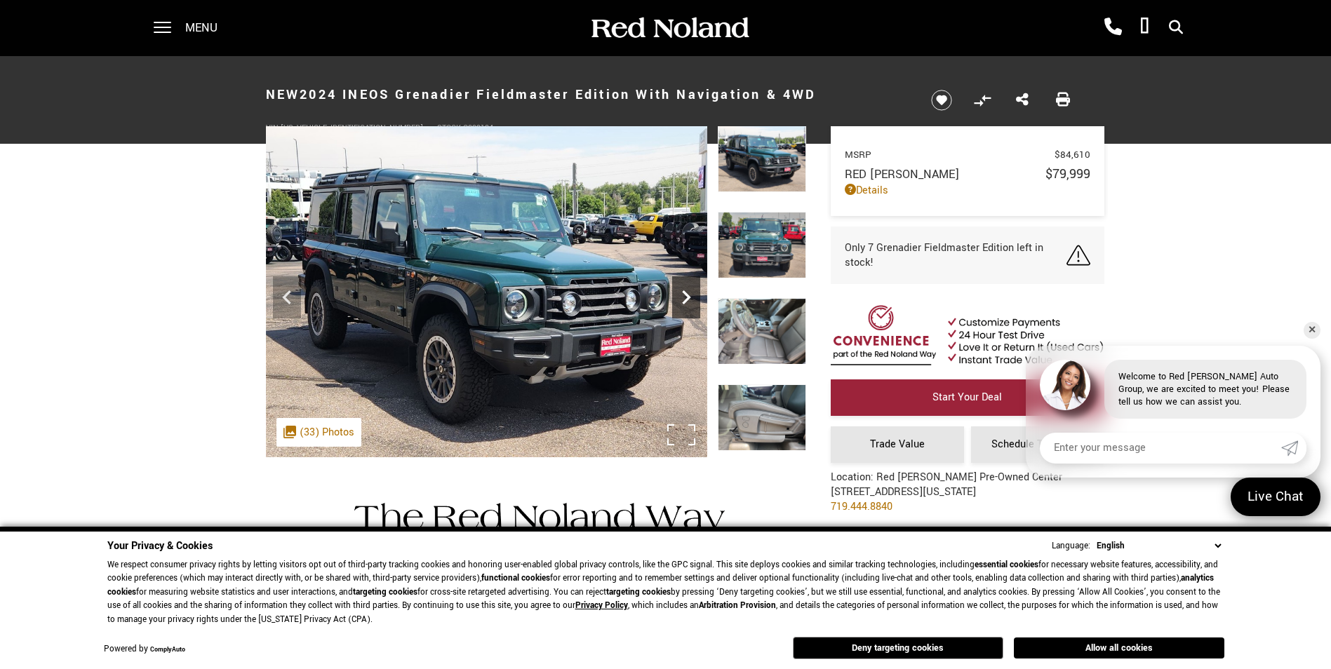
click at [679, 307] on icon "Next" at bounding box center [686, 297] width 28 height 28
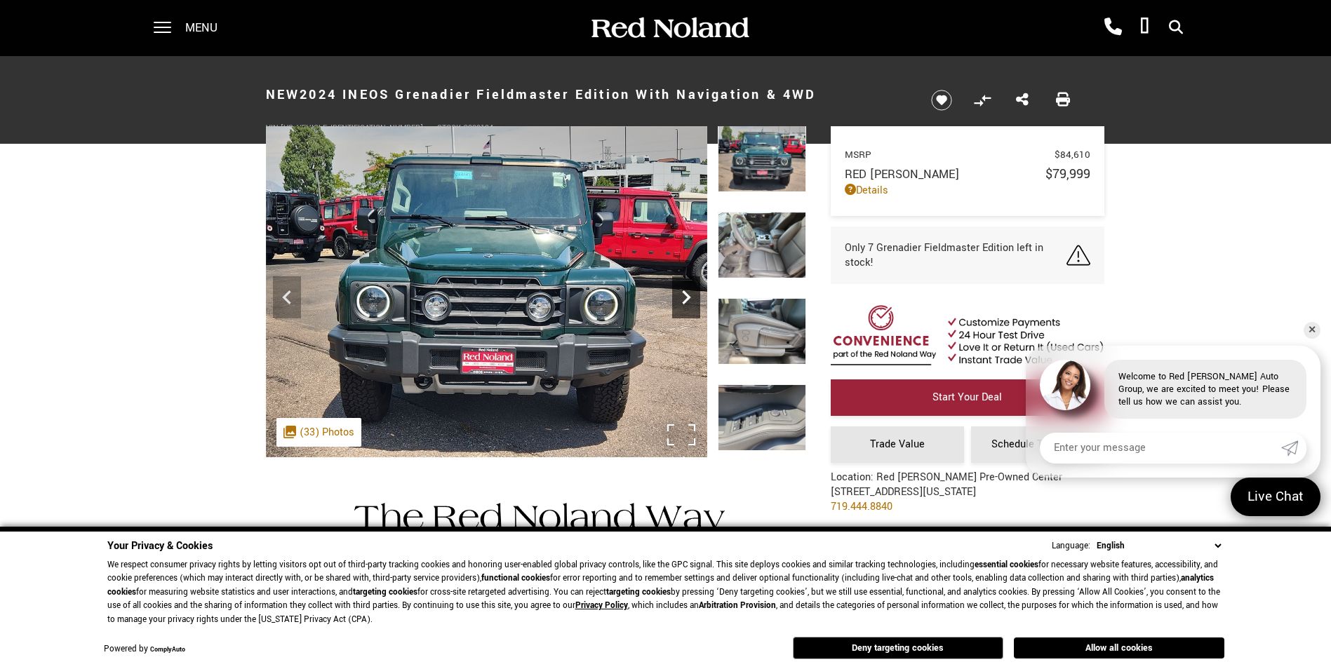
click at [679, 307] on icon "Next" at bounding box center [686, 297] width 28 height 28
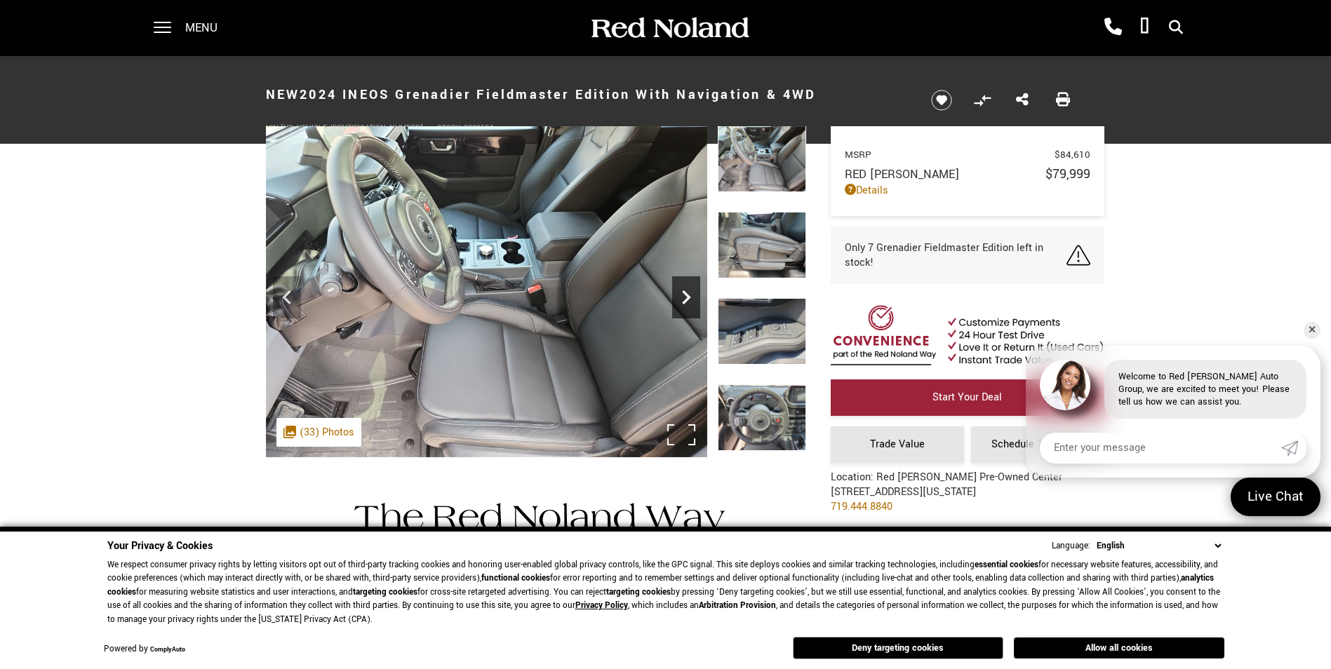
click at [686, 293] on icon "Next" at bounding box center [686, 297] width 28 height 28
